Goal: Task Accomplishment & Management: Use online tool/utility

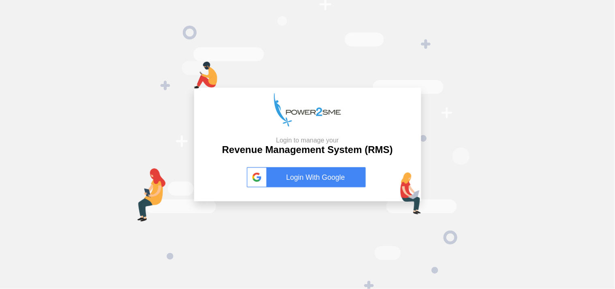
click at [315, 176] on link "Login With Google" at bounding box center [308, 177] width 122 height 20
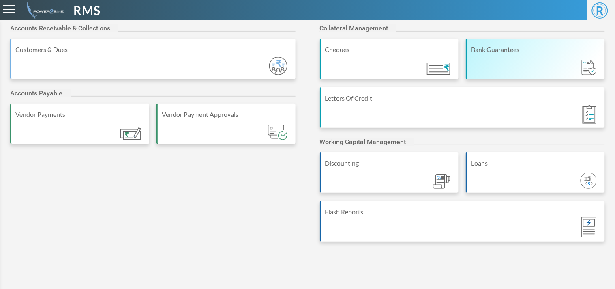
click at [521, 52] on div "Bank Guarantees" at bounding box center [536, 50] width 130 height 10
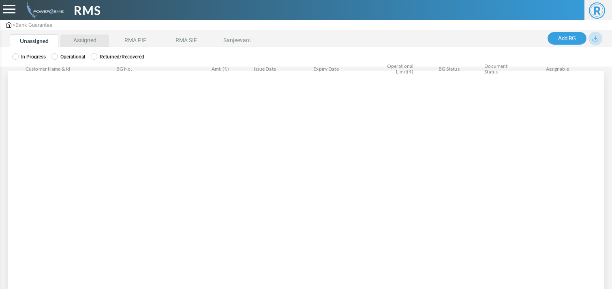
click at [86, 44] on li "Assigned" at bounding box center [84, 40] width 49 height 13
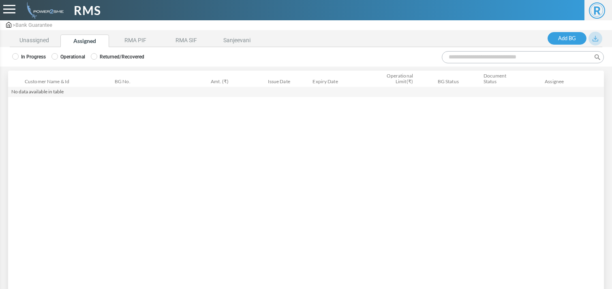
click at [82, 57] on label "Operational" at bounding box center [68, 56] width 34 height 7
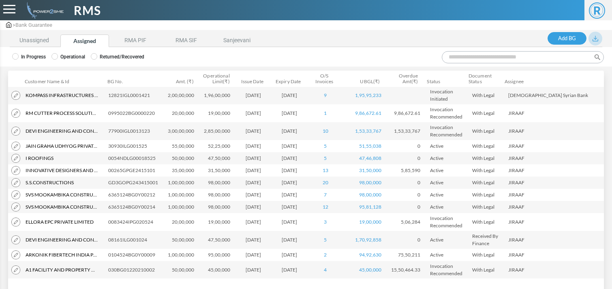
click at [484, 59] on input "Search:" at bounding box center [523, 57] width 162 height 12
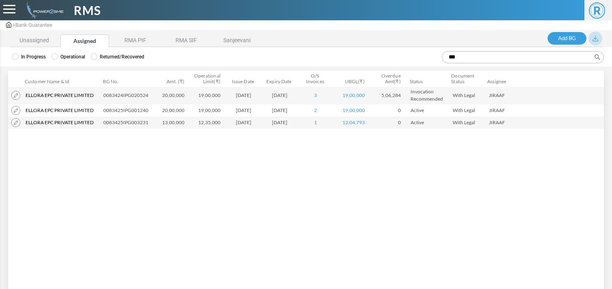
type input "***"
click at [15, 96] on img at bounding box center [15, 95] width 9 height 9
